Goal: Task Accomplishment & Management: Complete application form

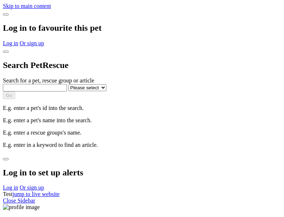
select select
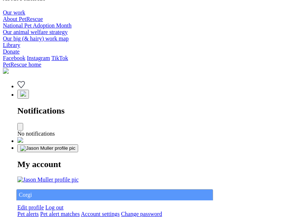
type input "Corgi"
select select "844268919"
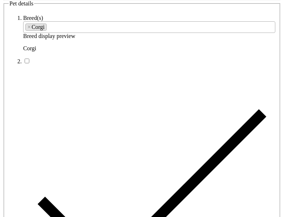
type input "[PERSON_NAME][GEOGRAPHIC_DATA], 4700"
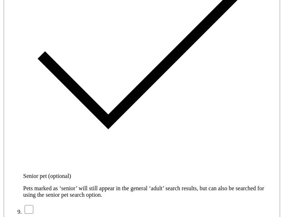
type input "14FEO934M45O193"
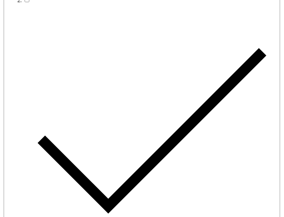
radio input "true"
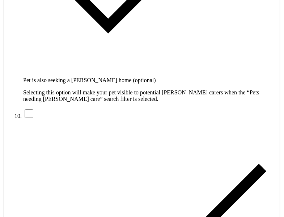
type input "Please wait..."
